Goal: Task Accomplishment & Management: Manage account settings

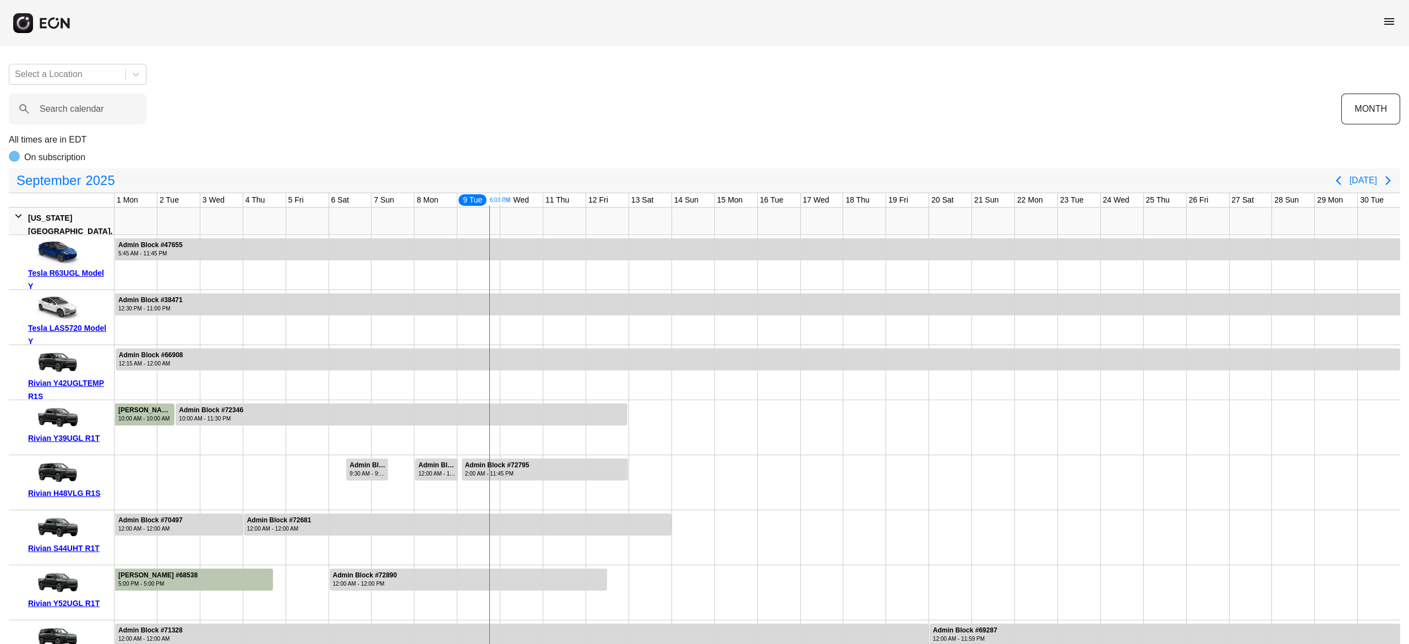
click at [1389, 21] on span "menu" at bounding box center [1389, 21] width 13 height 13
click at [1366, 112] on link "Reservations" at bounding box center [1366, 117] width 57 height 13
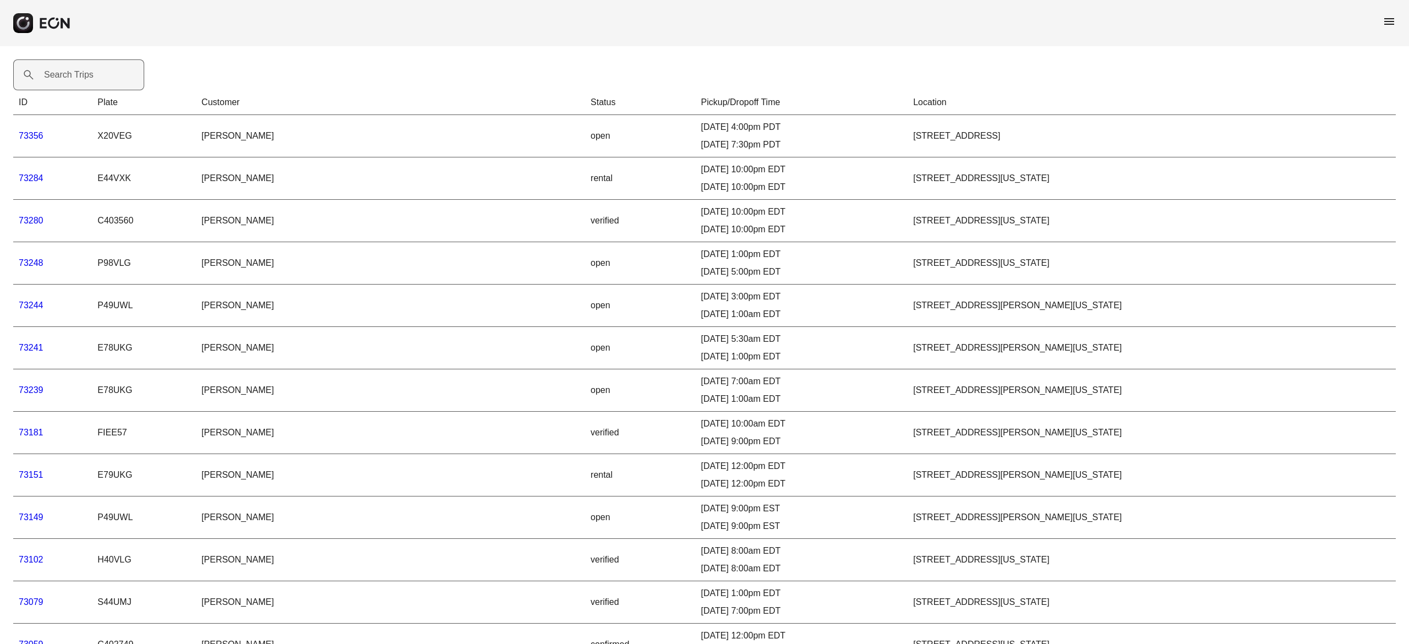
click at [93, 72] on label "Search Trips" at bounding box center [69, 74] width 50 height 13
click at [93, 72] on Trips "Search Trips" at bounding box center [78, 74] width 131 height 31
paste Trips "*****"
type Trips "*****"
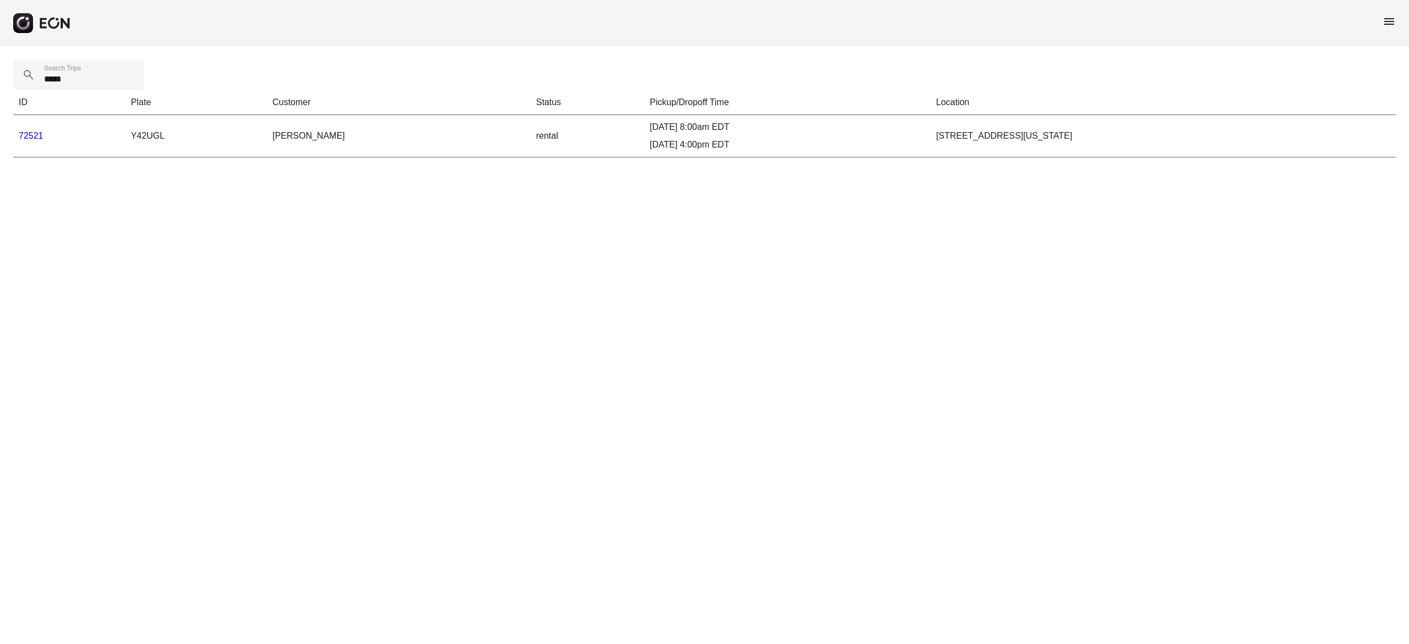
click at [31, 133] on link "72521" at bounding box center [31, 135] width 25 height 9
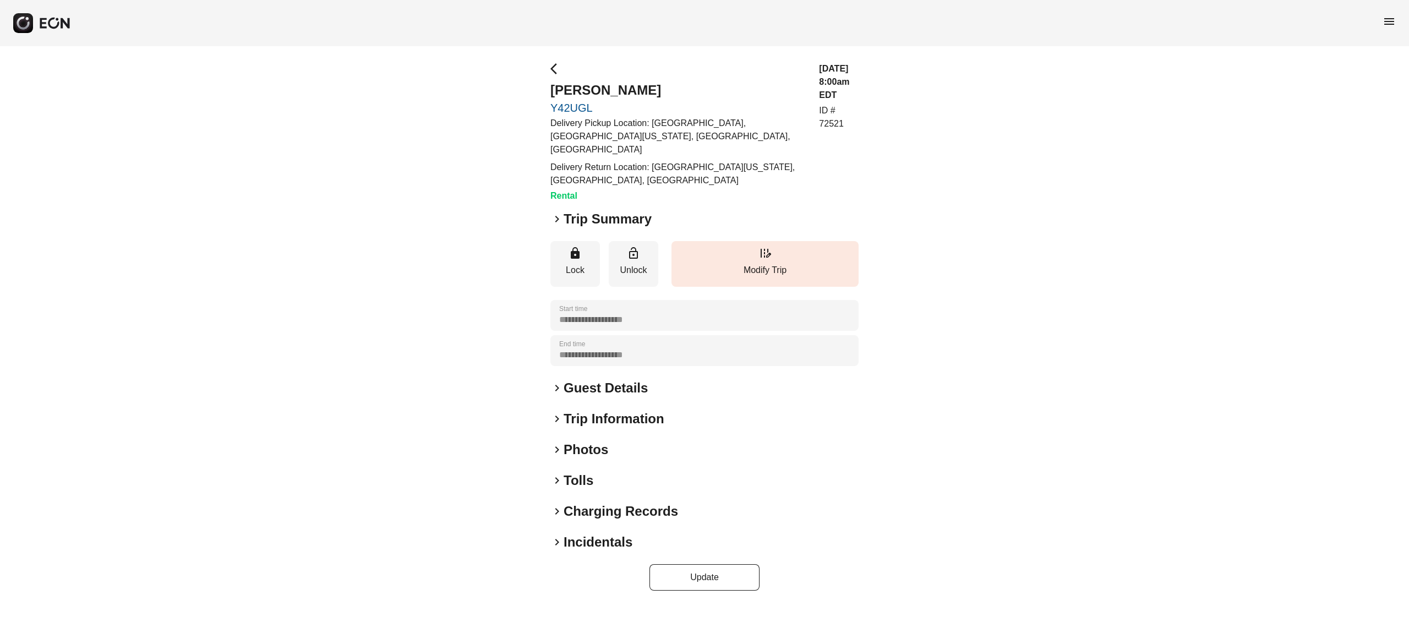
click at [600, 441] on h2 "Photos" at bounding box center [586, 450] width 45 height 18
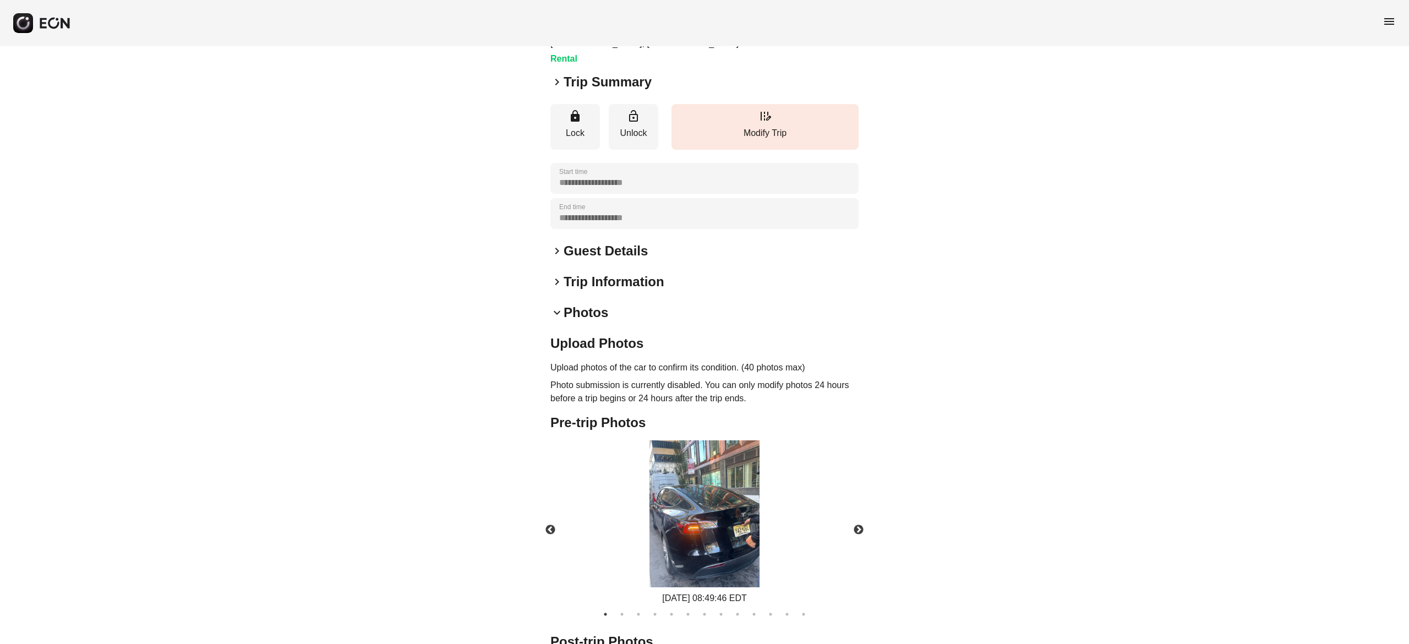
scroll to position [140, 0]
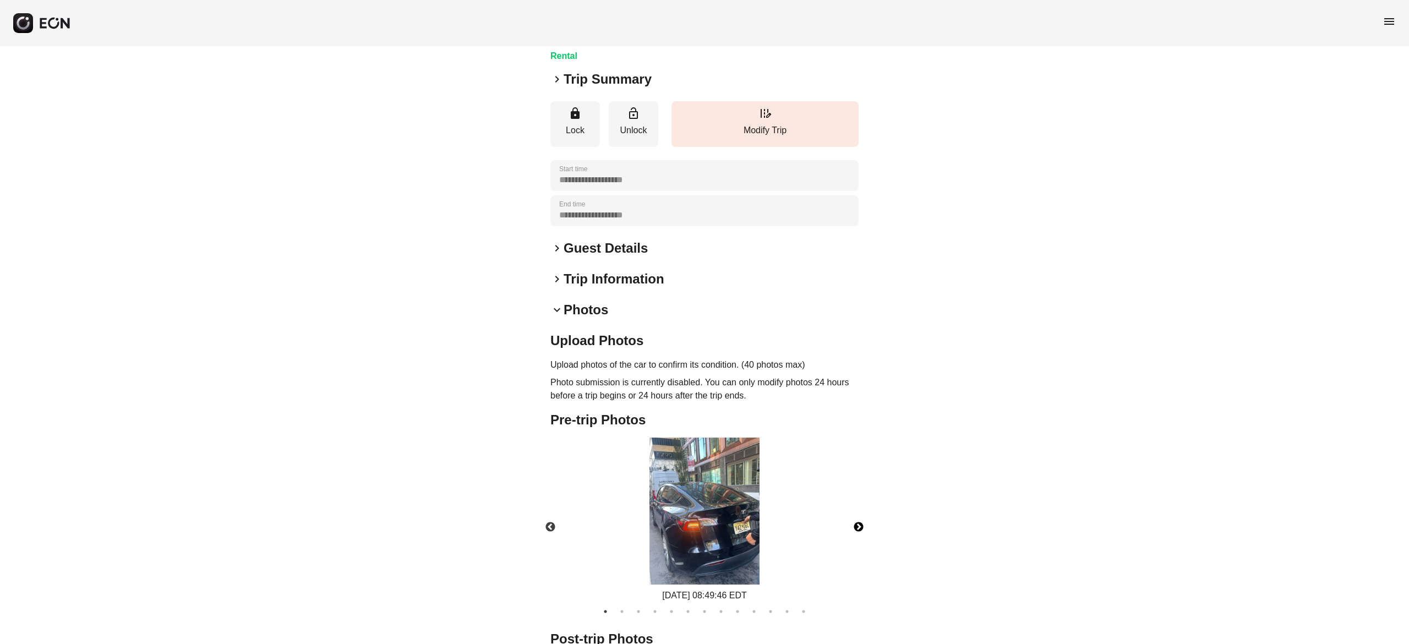
click at [859, 513] on button "Next" at bounding box center [858, 527] width 39 height 39
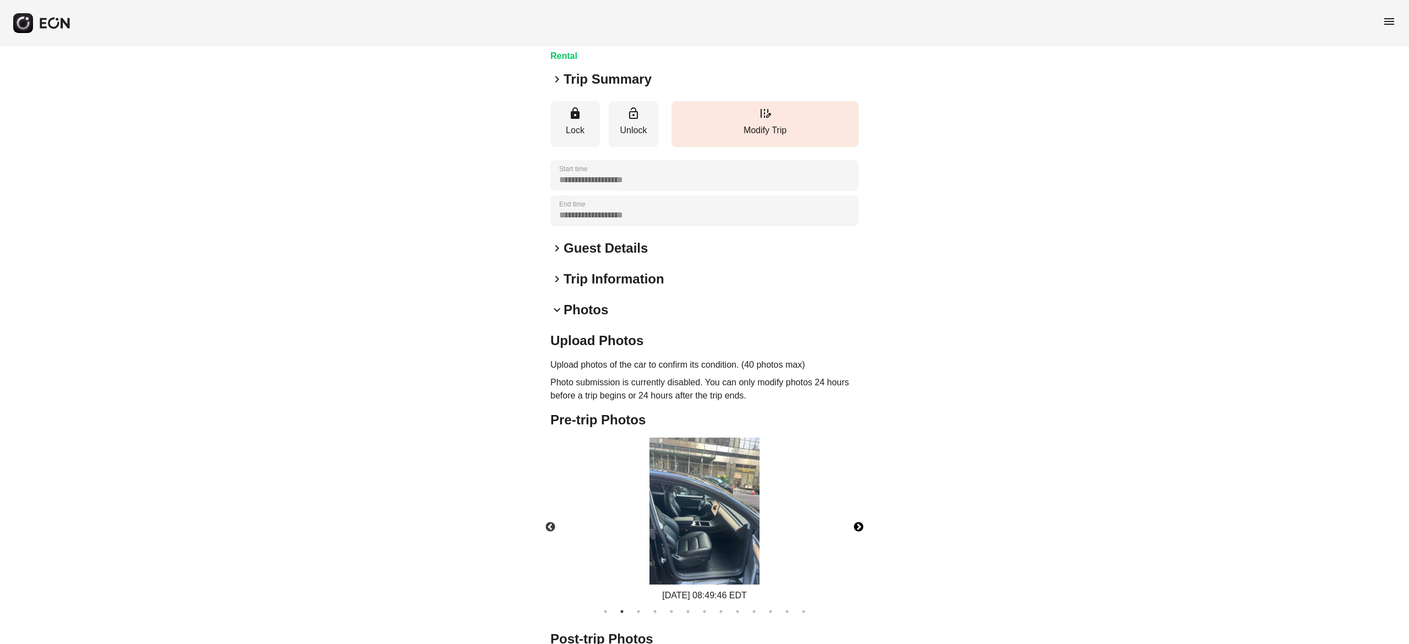
click at [859, 513] on button "Next" at bounding box center [858, 527] width 39 height 39
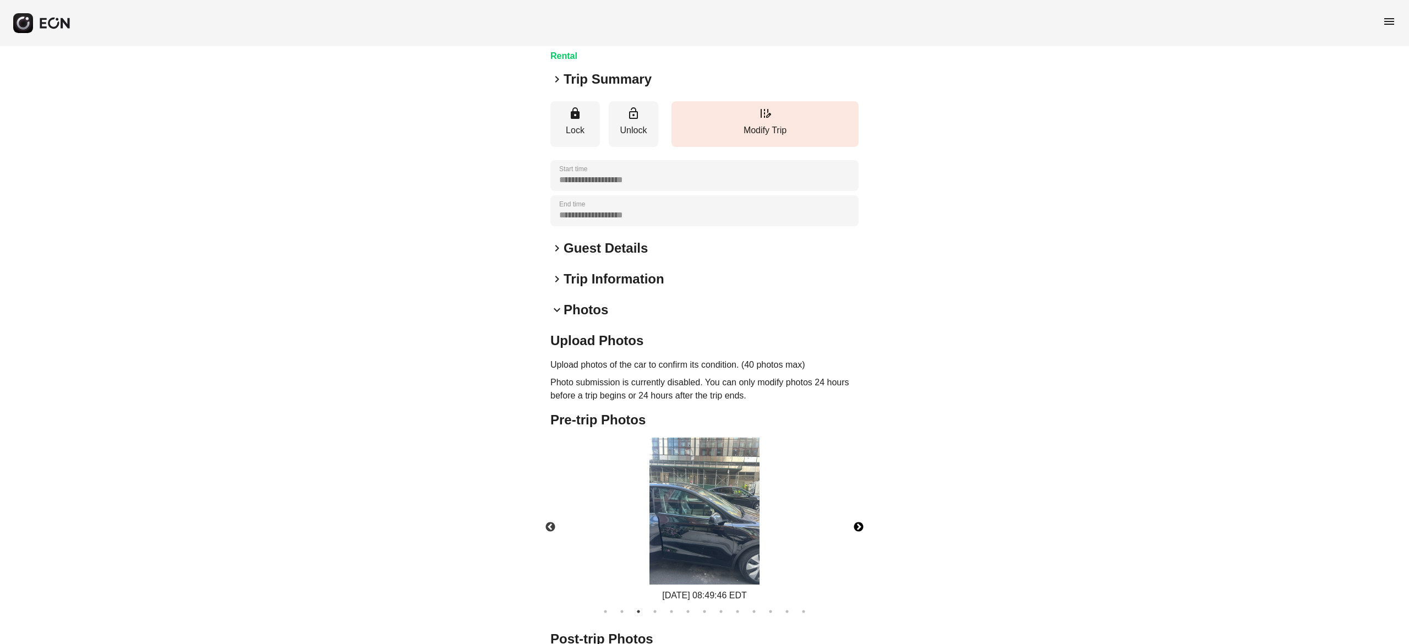
click at [859, 513] on button "Next" at bounding box center [858, 527] width 39 height 39
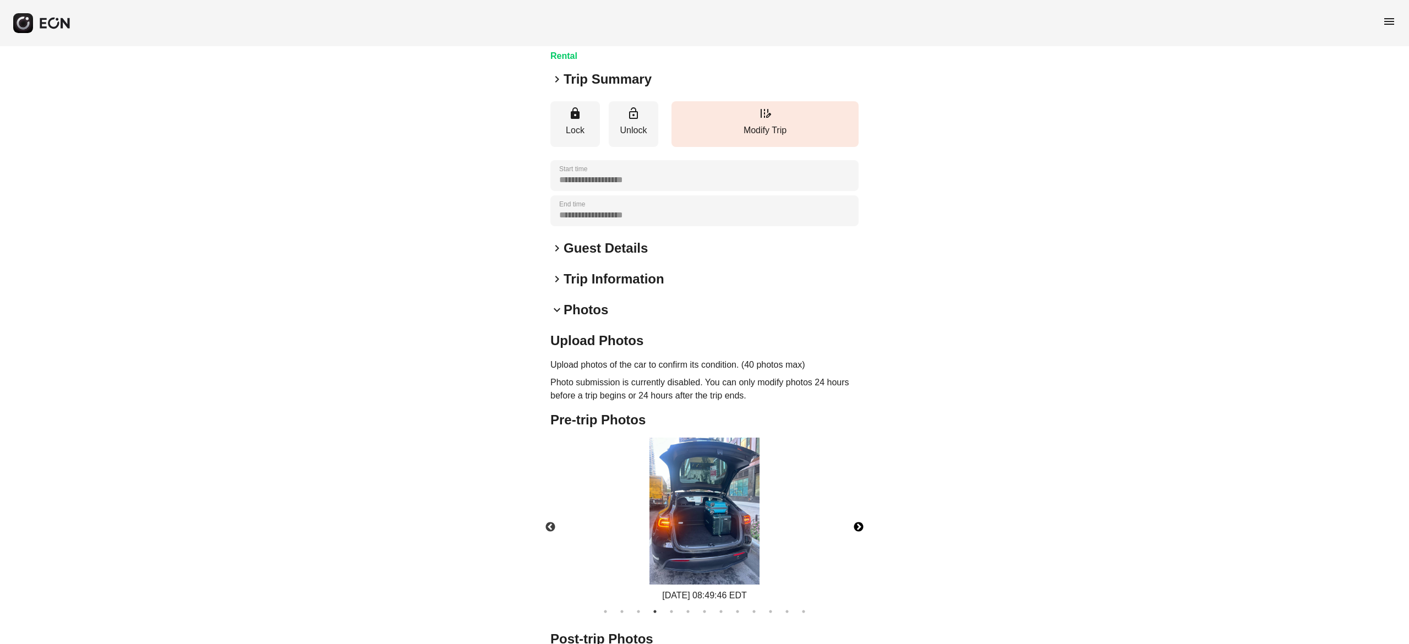
click at [859, 512] on button "Next" at bounding box center [858, 527] width 39 height 39
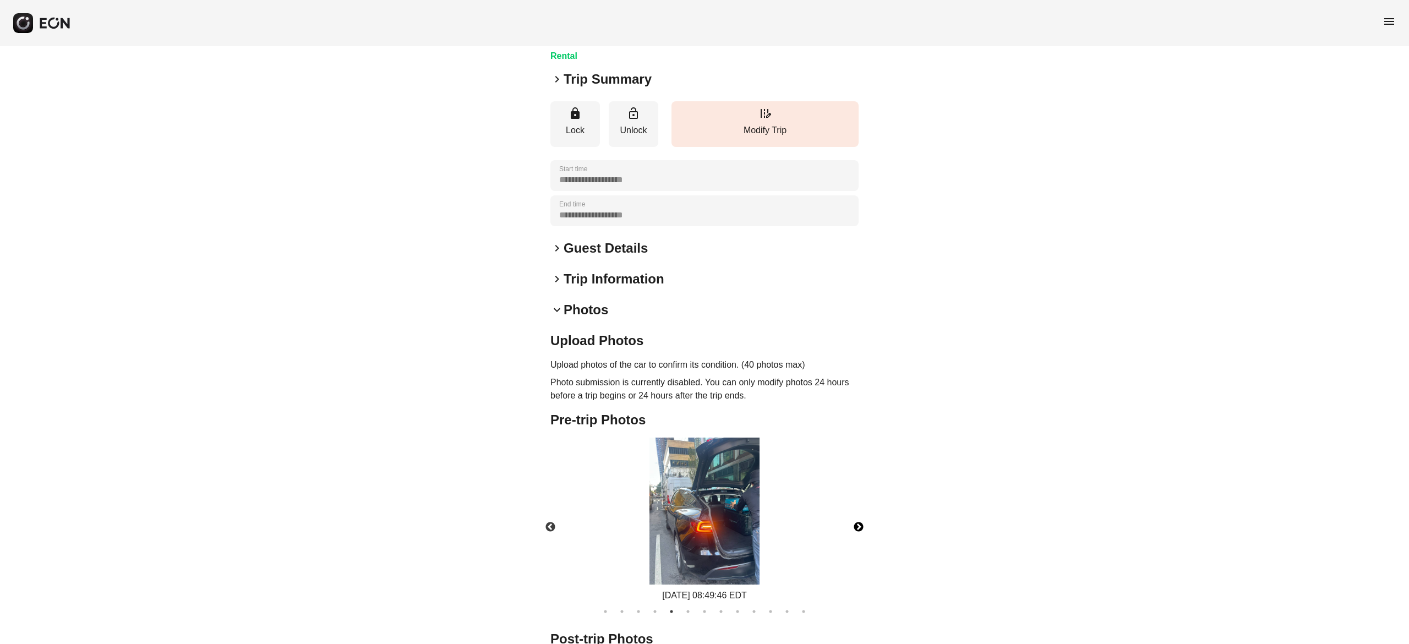
click at [859, 512] on button "Next" at bounding box center [858, 527] width 39 height 39
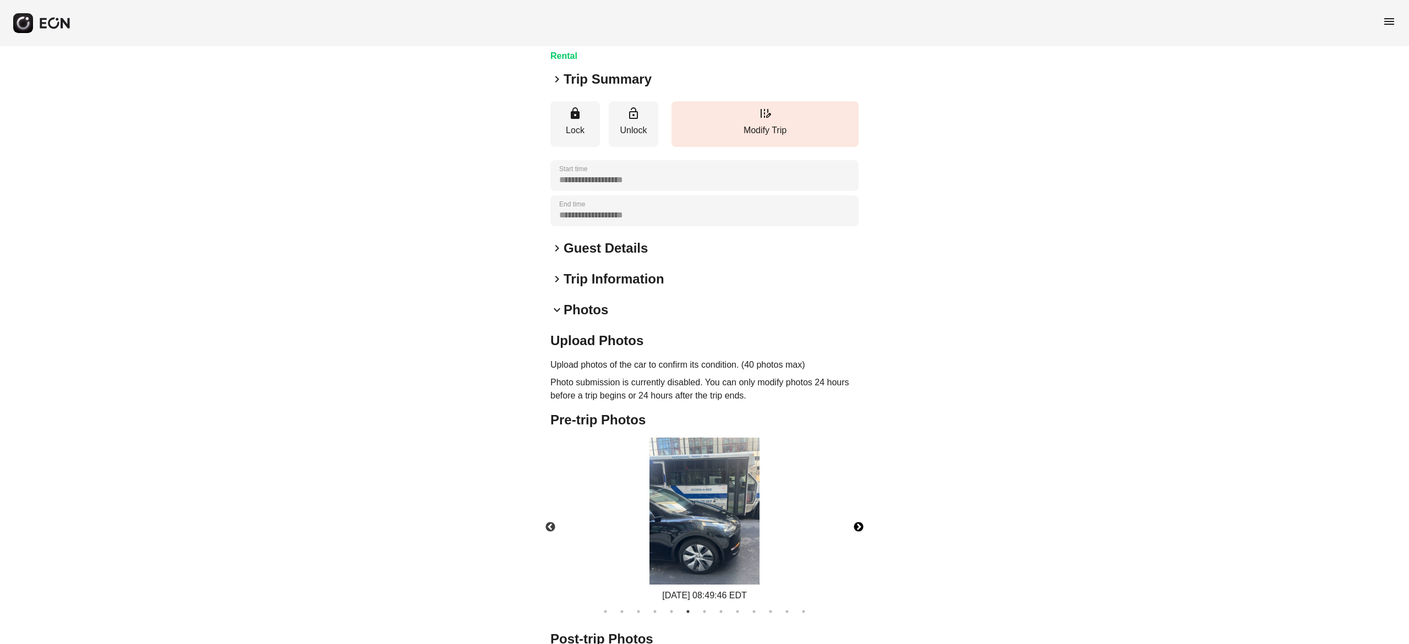
click at [859, 512] on button "Next" at bounding box center [858, 527] width 39 height 39
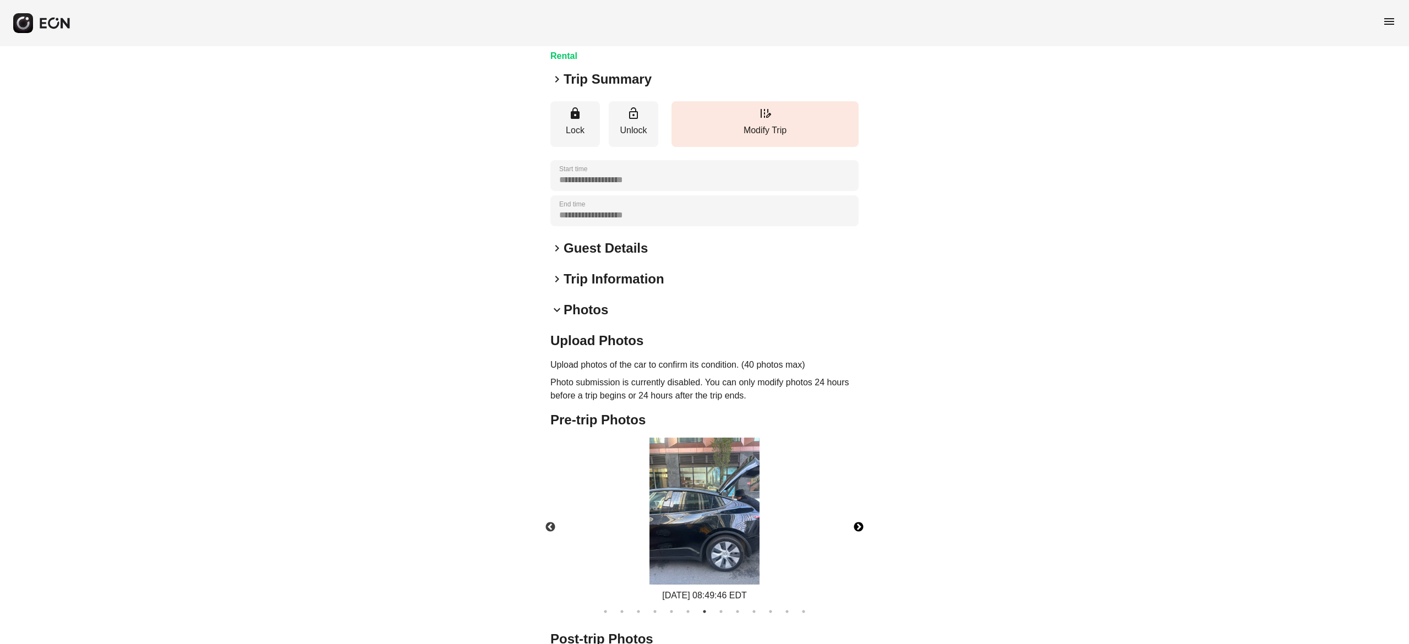
click at [859, 512] on button "Next" at bounding box center [858, 527] width 39 height 39
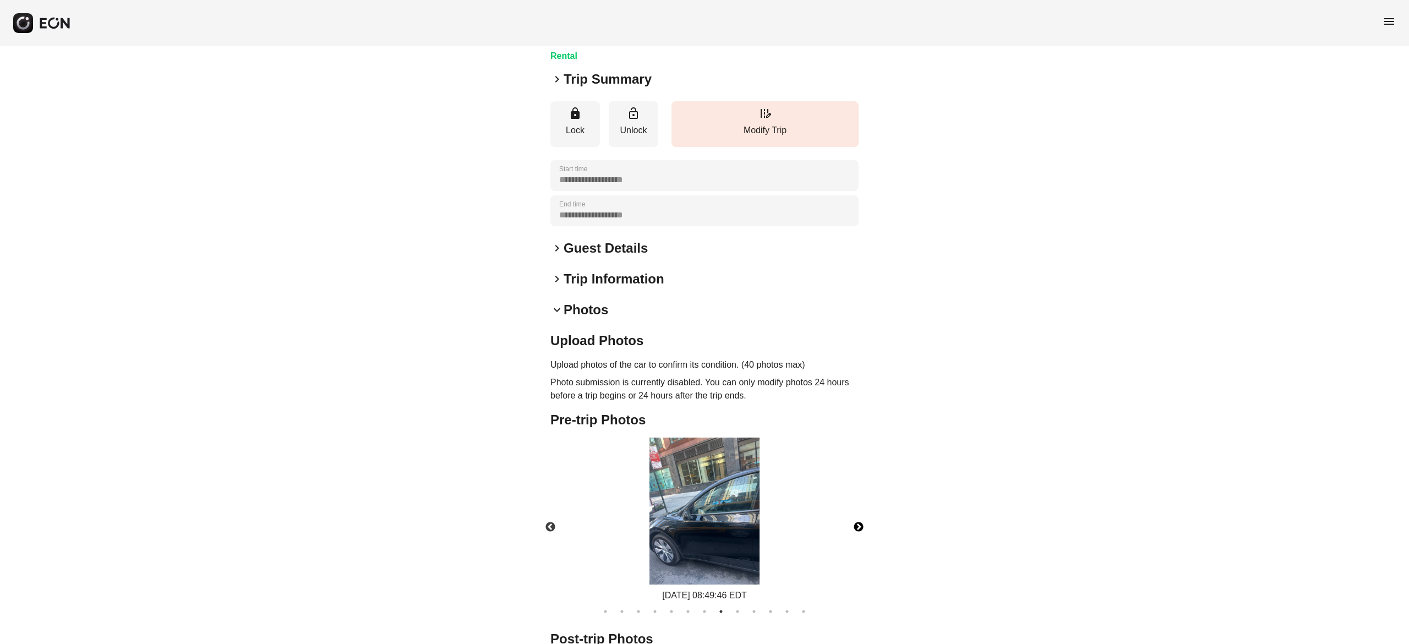
click at [859, 512] on button "Next" at bounding box center [858, 527] width 39 height 39
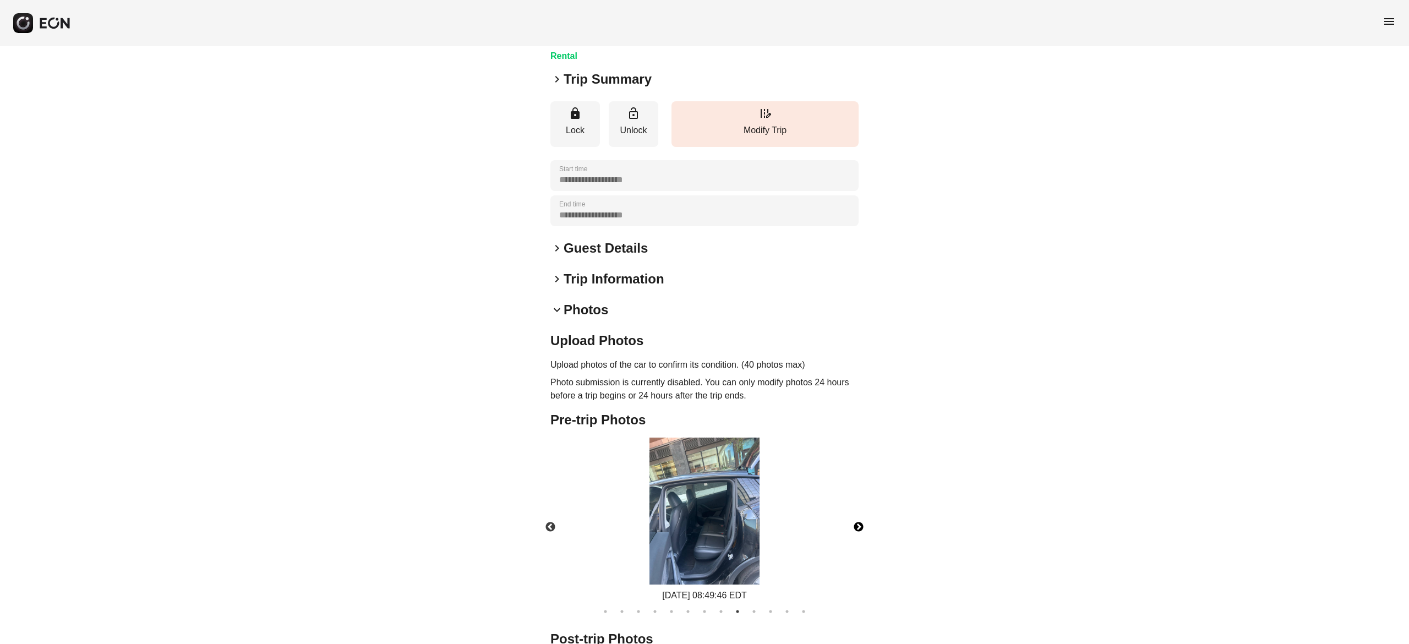
click at [859, 512] on button "Next" at bounding box center [858, 527] width 39 height 39
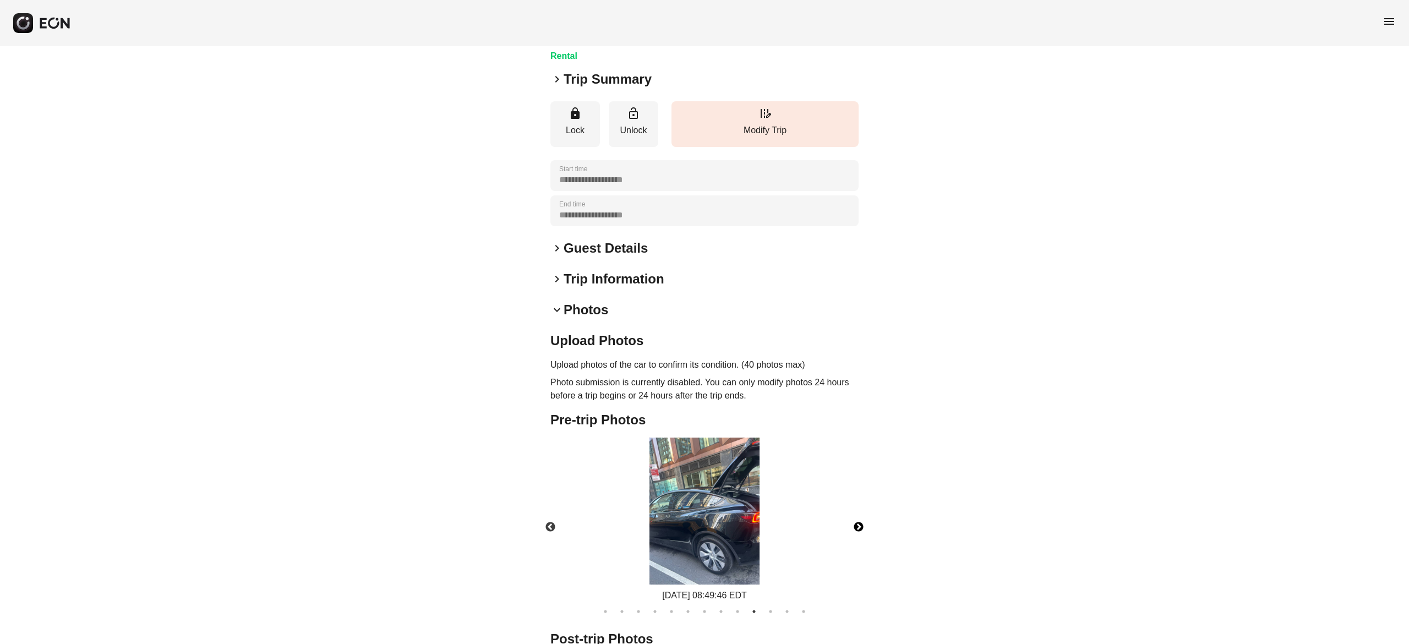
click at [859, 512] on button "Next" at bounding box center [858, 527] width 39 height 39
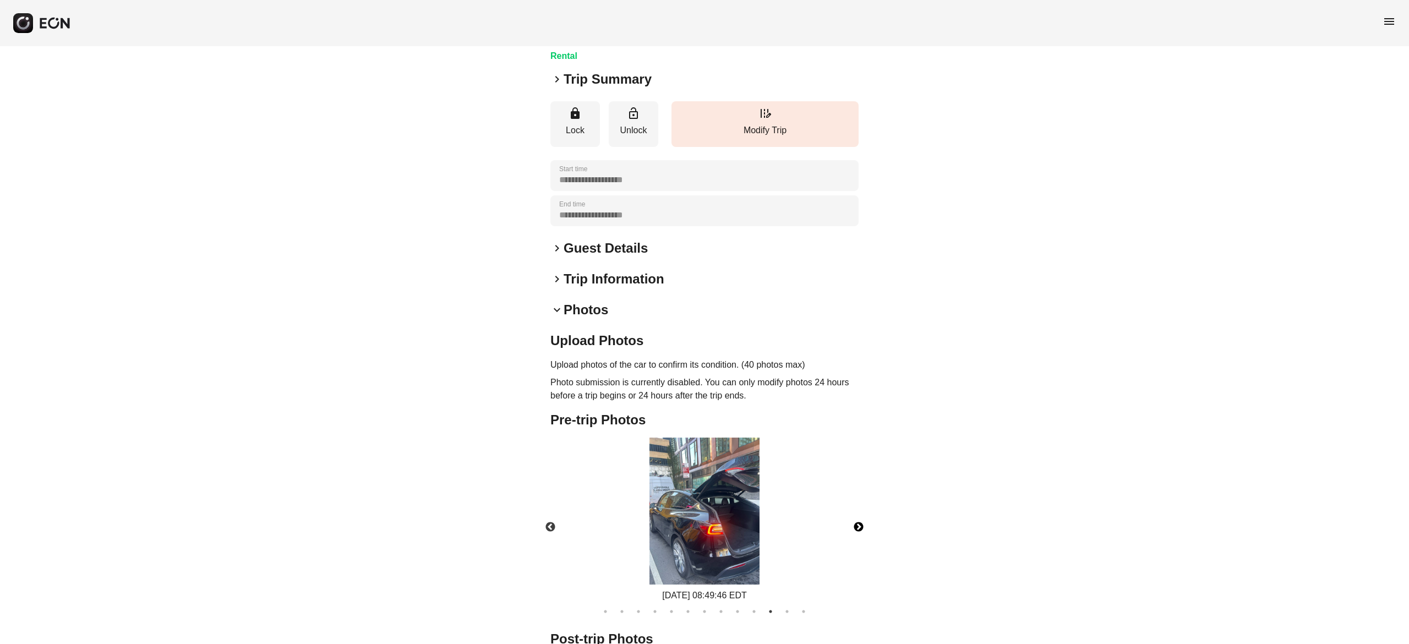
click at [859, 512] on button "Next" at bounding box center [858, 527] width 39 height 39
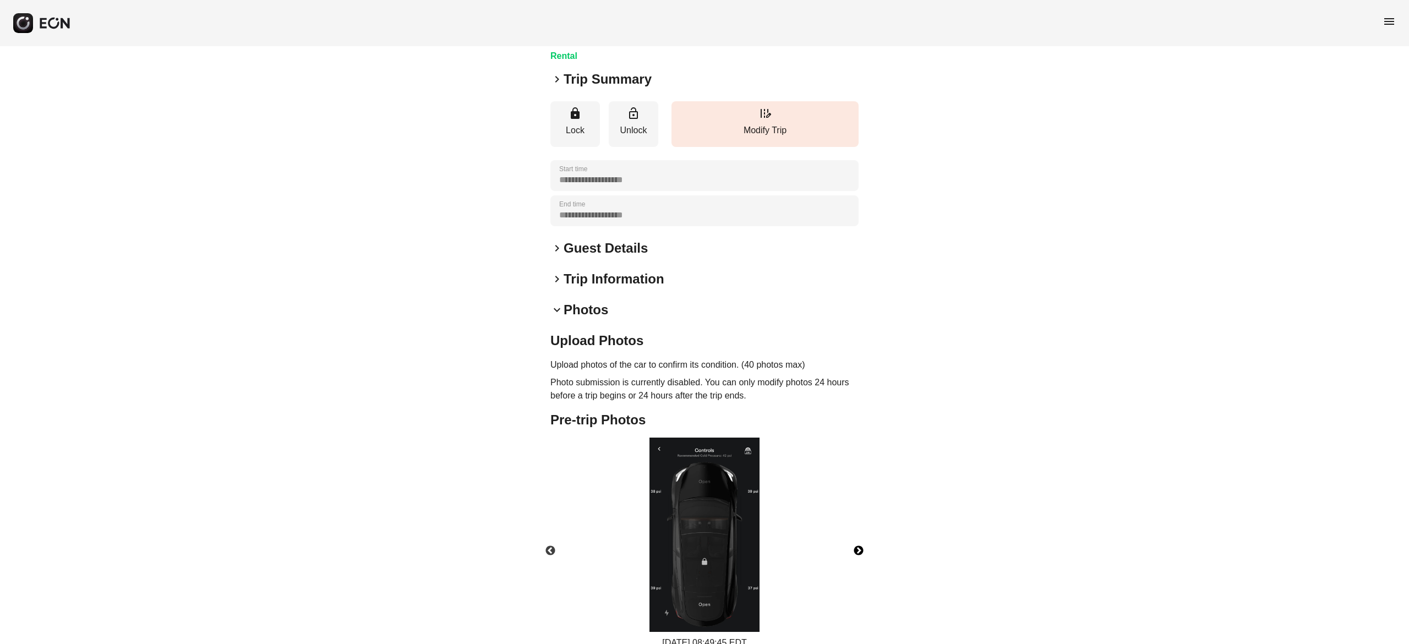
click at [859, 512] on div "[DATE] 08:49:45 EDT" at bounding box center [704, 544] width 327 height 212
click at [861, 532] on button "Next" at bounding box center [858, 551] width 39 height 39
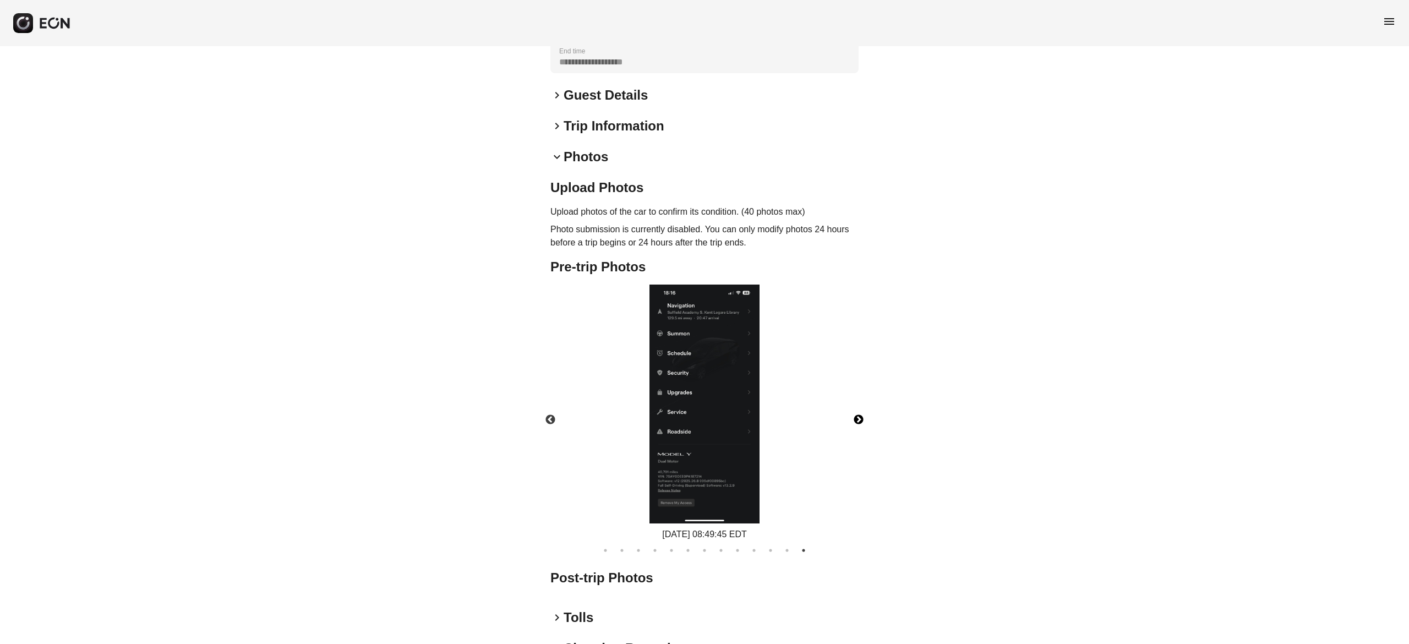
scroll to position [360, 0]
